Goal: Find specific page/section: Find specific page/section

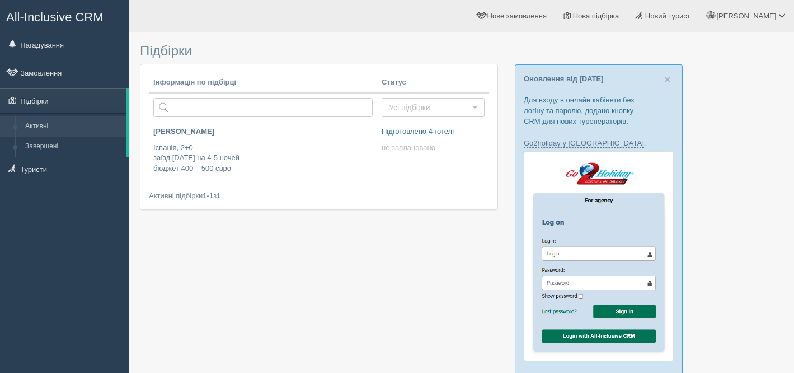
click at [46, 22] on span "All-Inclusive CRM" at bounding box center [54, 17] width 97 height 14
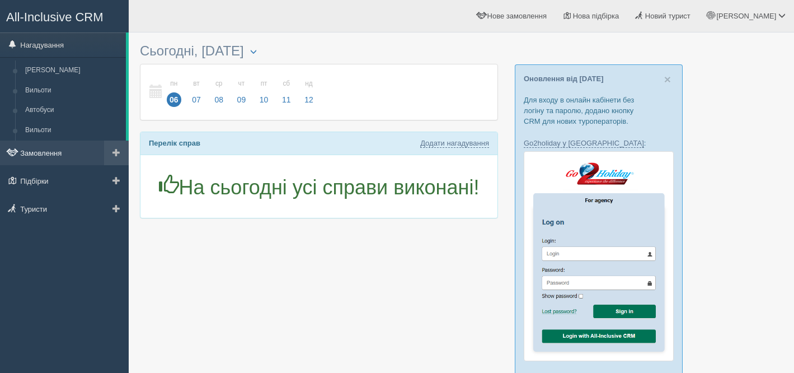
click at [66, 150] on link "Замовлення" at bounding box center [64, 153] width 129 height 25
